Goal: Task Accomplishment & Management: Complete application form

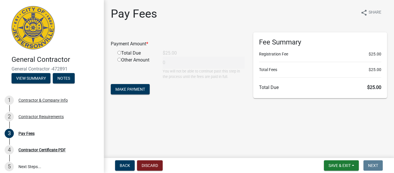
click at [121, 52] on input "radio" at bounding box center [119, 53] width 4 height 4
radio input "true"
type input "25"
click at [145, 87] on span "Make Payment" at bounding box center [130, 89] width 30 height 5
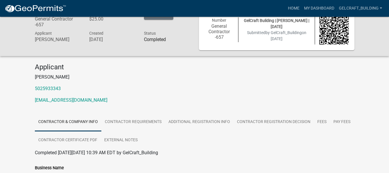
scroll to position [14, 0]
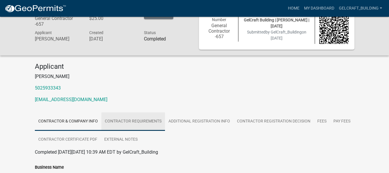
click at [149, 120] on link "Contractor Requirements" at bounding box center [133, 121] width 64 height 18
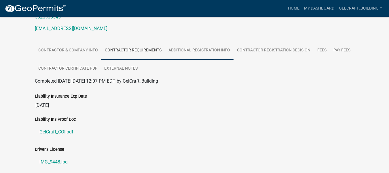
scroll to position [85, 0]
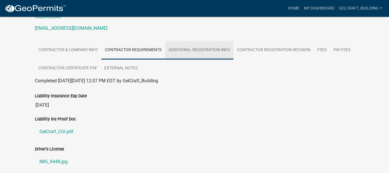
click at [195, 46] on link "Additional Registration Info" at bounding box center [199, 50] width 69 height 18
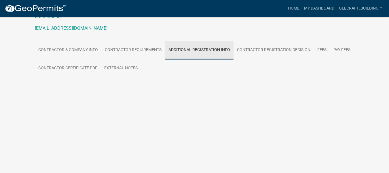
scroll to position [37, 0]
